Goal: Task Accomplishment & Management: Use online tool/utility

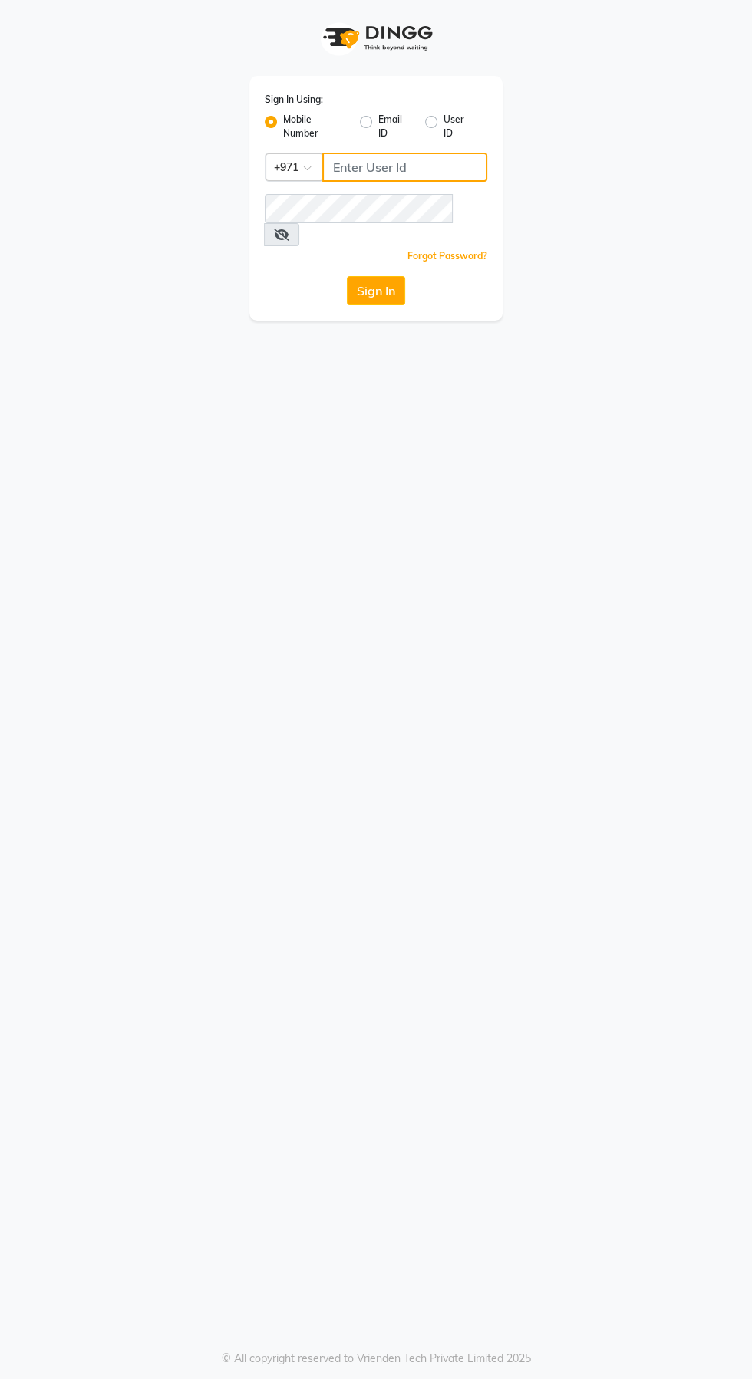
click at [413, 168] on input "Username" at bounding box center [404, 167] width 165 height 29
type input "526006747"
click at [347, 276] on button "Sign In" at bounding box center [376, 290] width 58 height 29
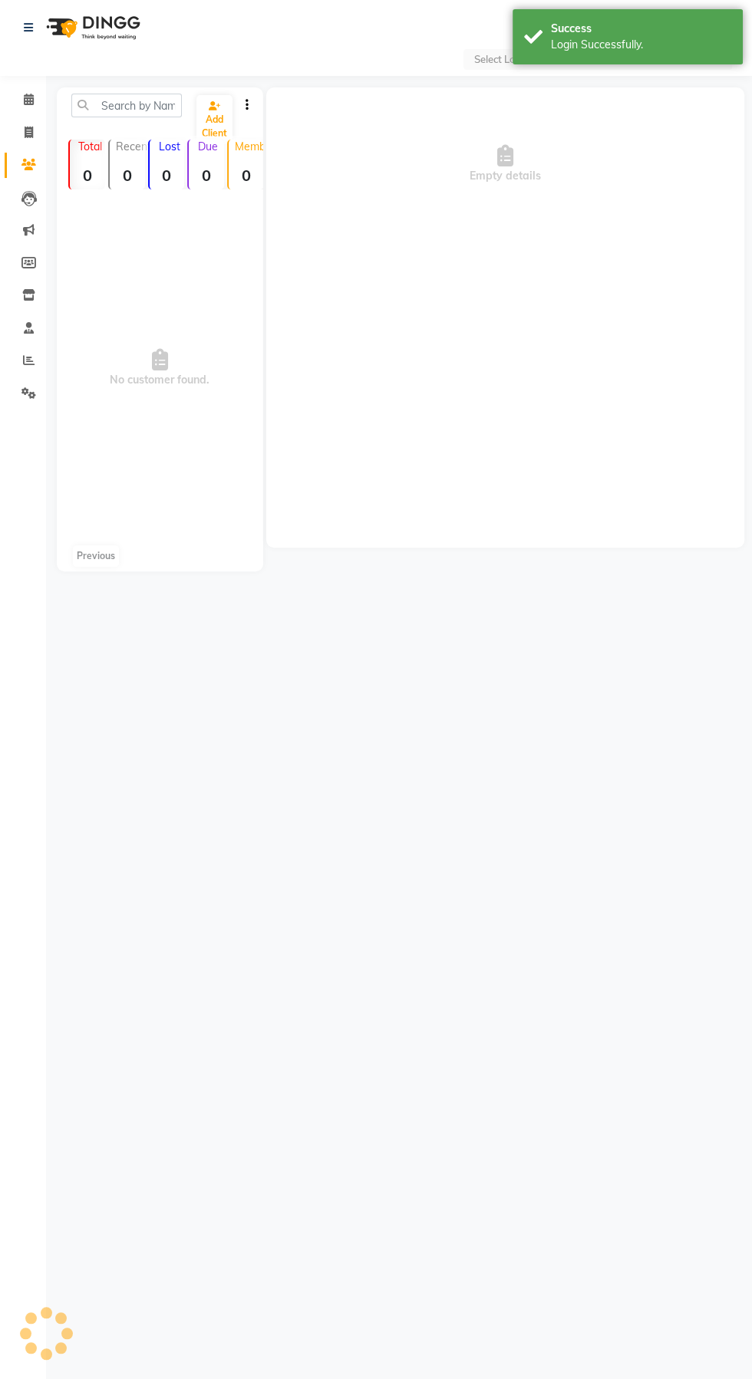
select select "en"
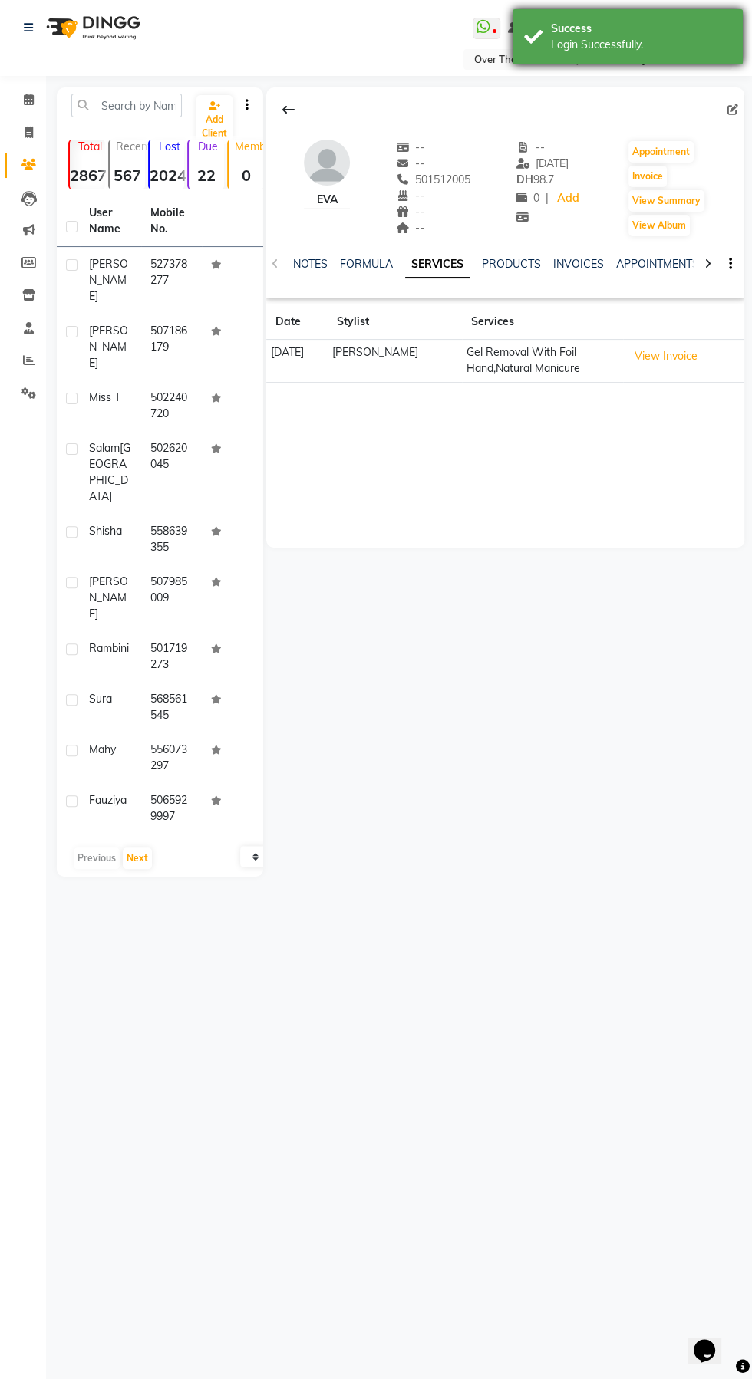
click at [616, 37] on div "Login Successfully." at bounding box center [641, 45] width 180 height 16
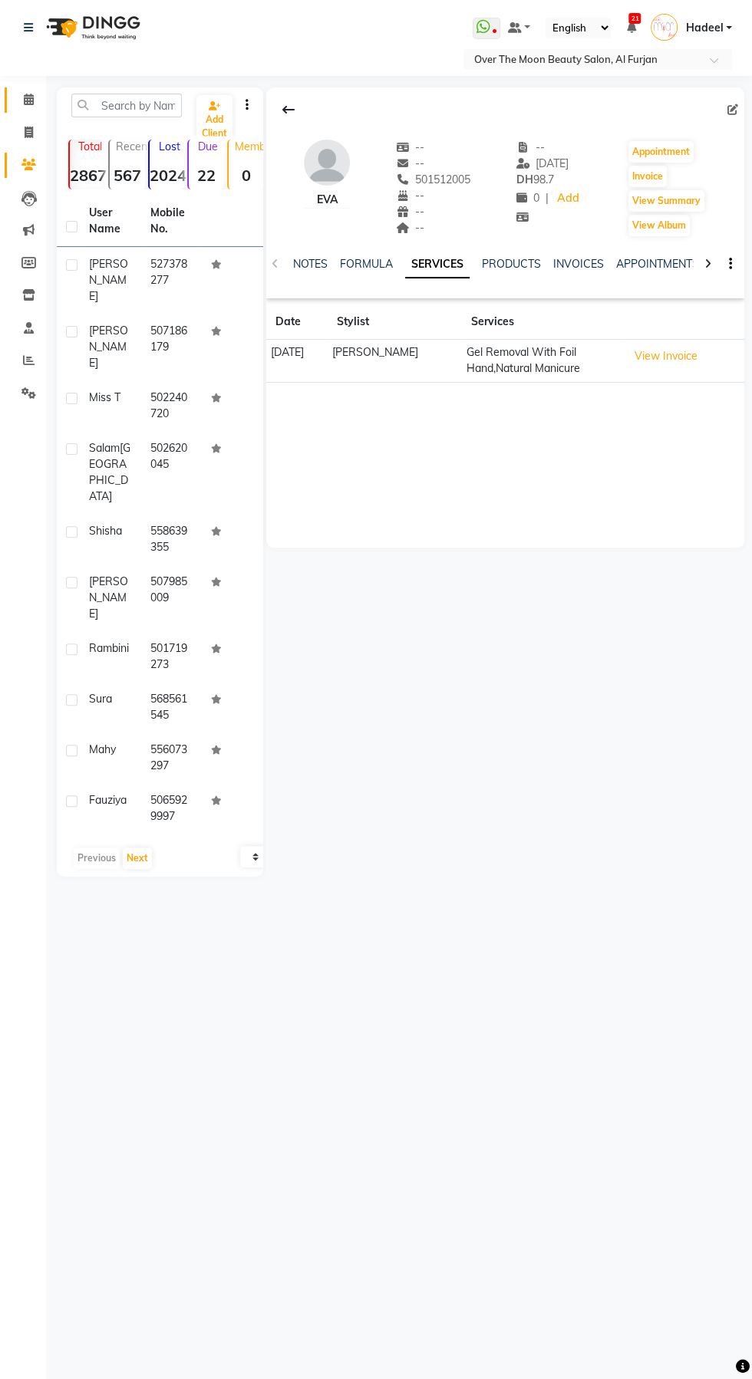
click at [28, 100] on icon at bounding box center [29, 100] width 10 height 12
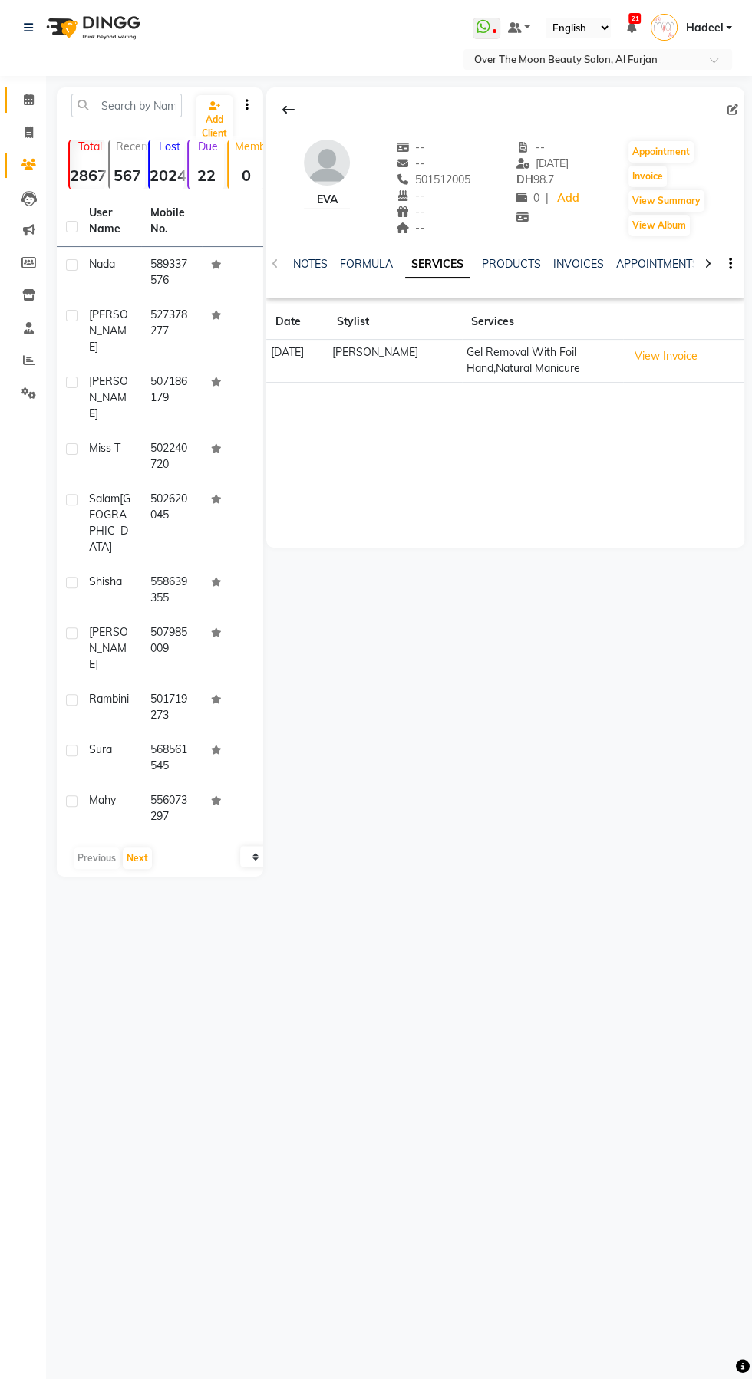
click at [28, 100] on icon at bounding box center [29, 100] width 10 height 12
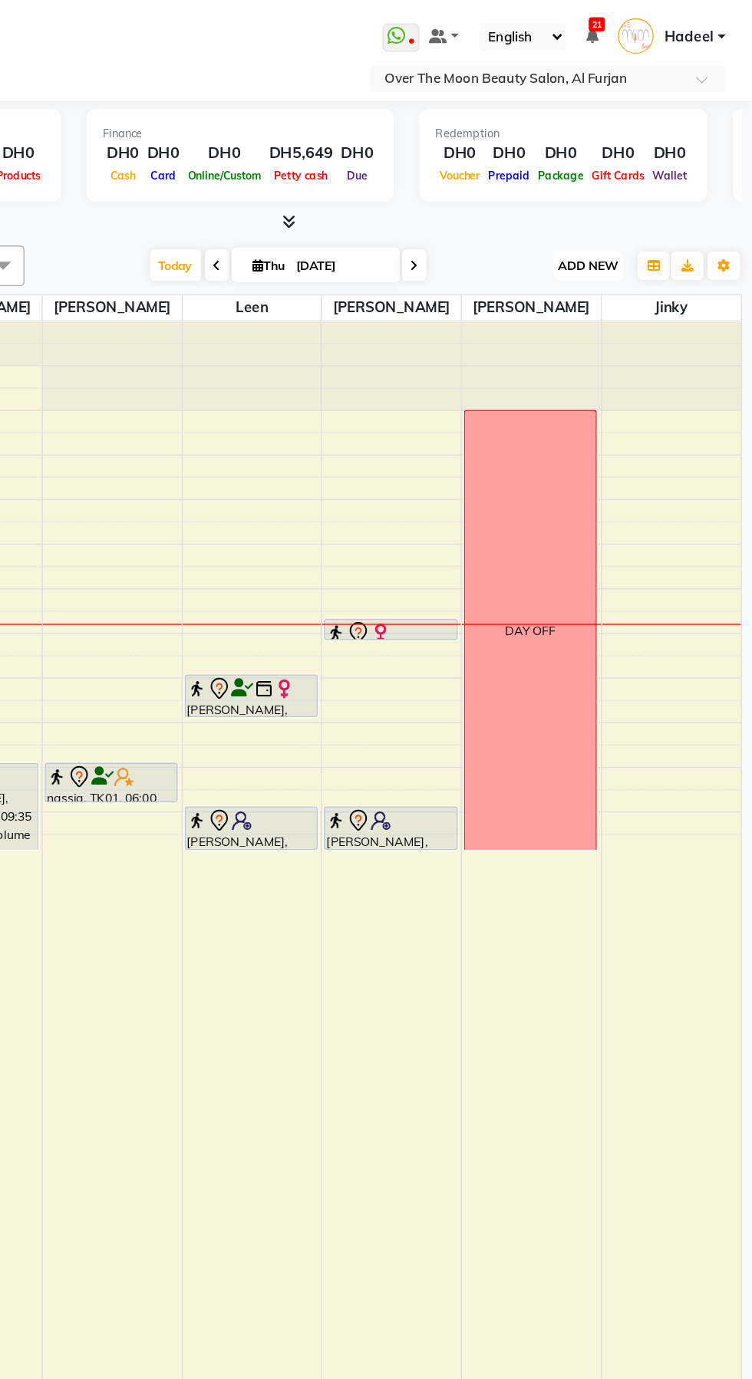
click at [634, 199] on span "ADD NEW" at bounding box center [627, 201] width 45 height 12
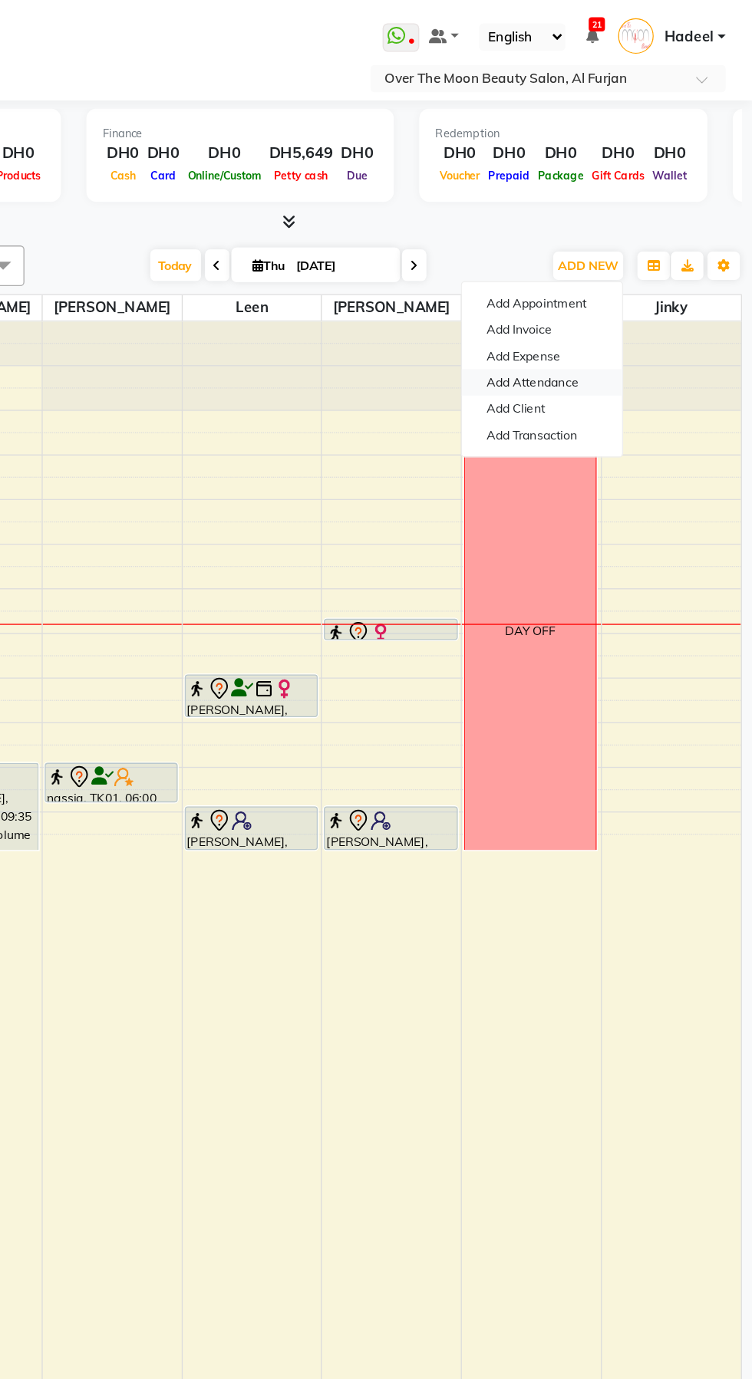
click at [588, 288] on link "Add Attendance" at bounding box center [592, 289] width 121 height 20
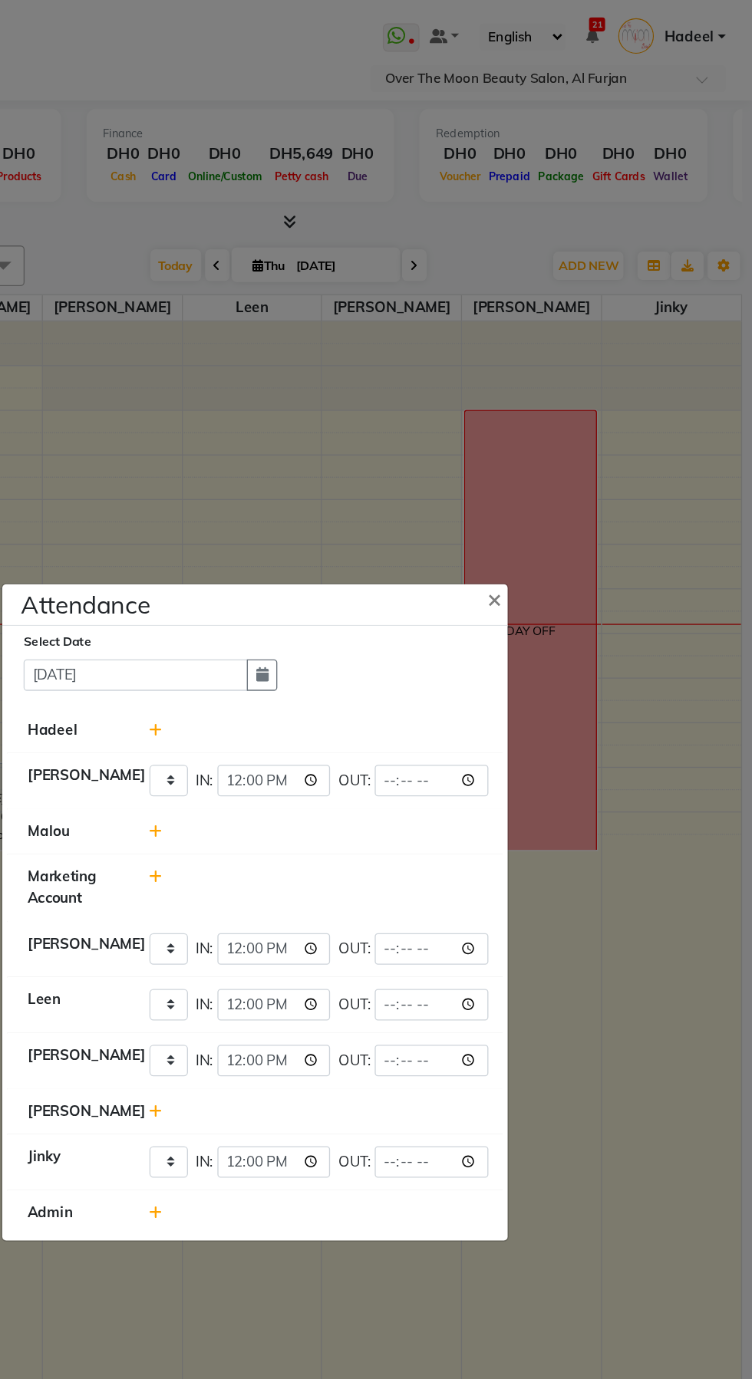
scroll to position [102, 0]
click at [654, 937] on ngb-modal-window "Attendance × Select Date 04-09-2025 Hadeel Bianca Present Absent Late Half Day …" at bounding box center [376, 689] width 752 height 1379
